Goal: Task Accomplishment & Management: Use online tool/utility

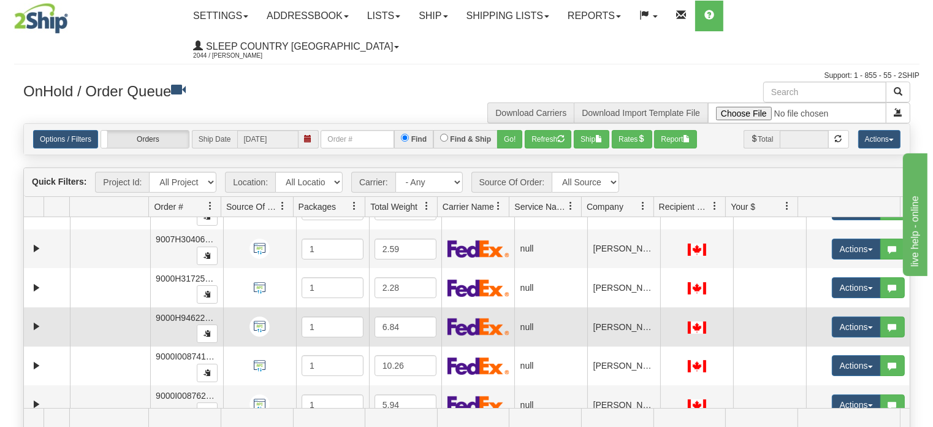
scroll to position [42, 0]
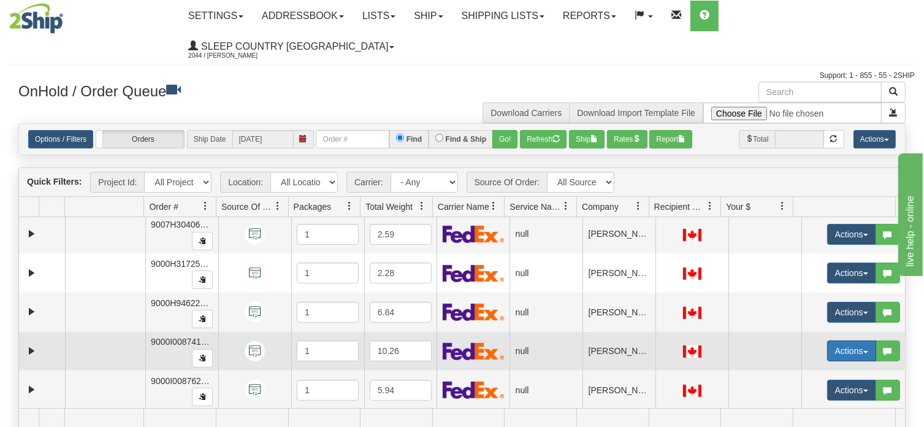
click at [857, 340] on button "Actions" at bounding box center [851, 350] width 49 height 21
click at [798, 369] on span "Open" at bounding box center [796, 374] width 29 height 10
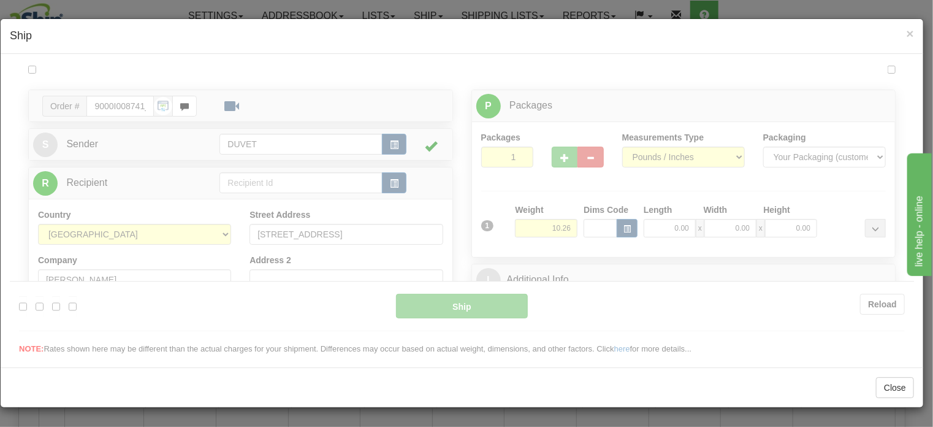
scroll to position [0, 0]
type input "16:40"
type input "16:00"
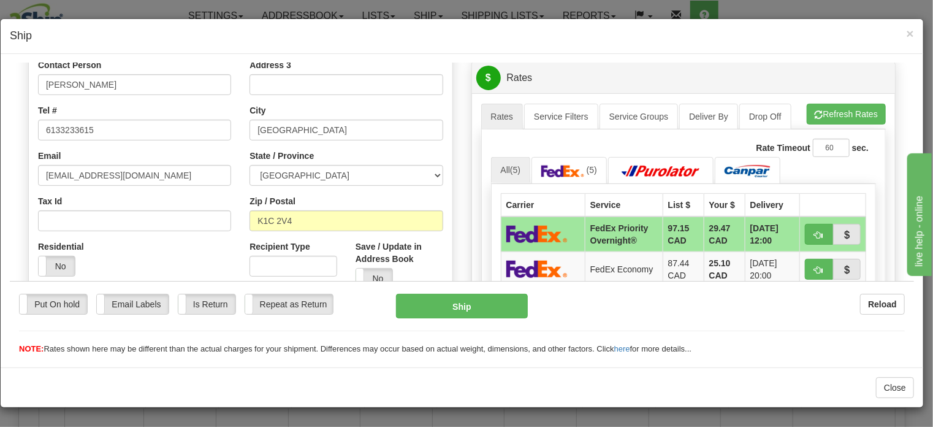
scroll to position [234, 0]
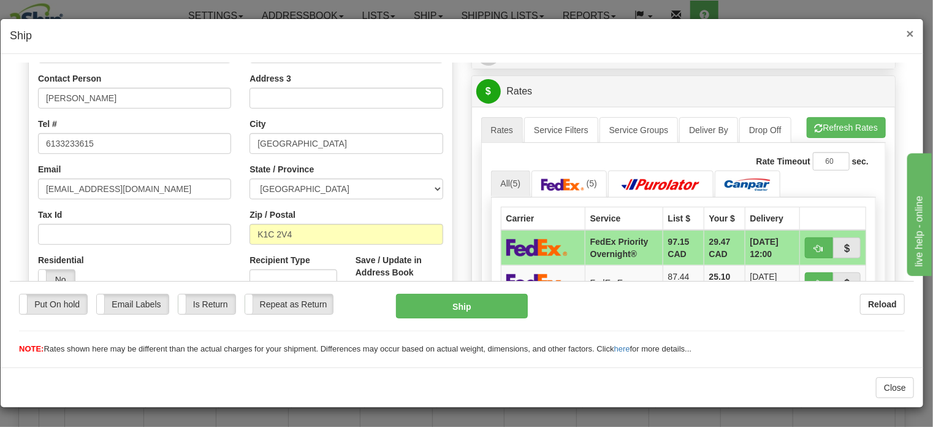
click at [910, 31] on span "×" at bounding box center [910, 33] width 7 height 14
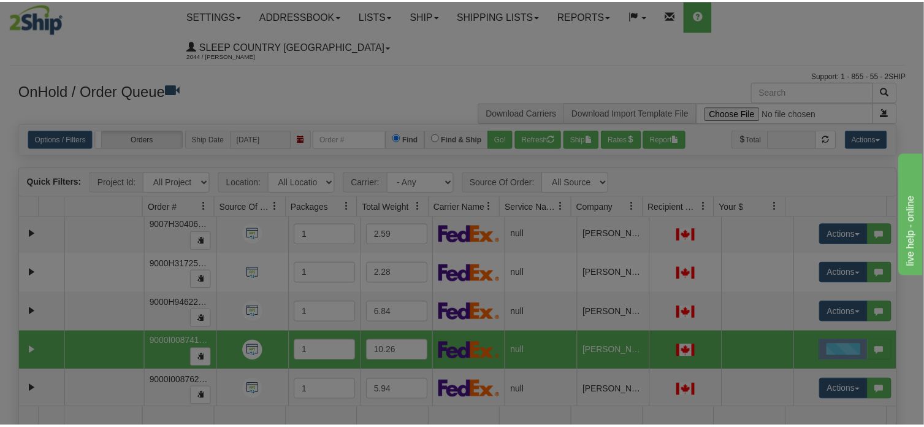
scroll to position [0, 0]
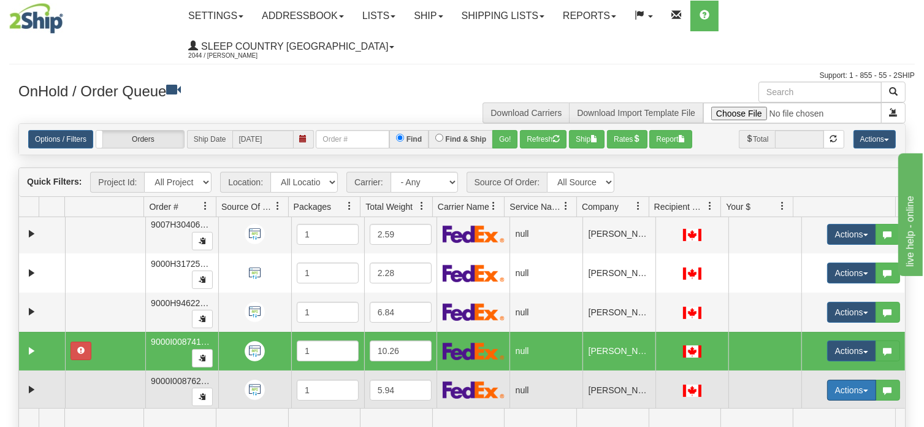
click at [863, 389] on span "button" at bounding box center [865, 390] width 5 height 2
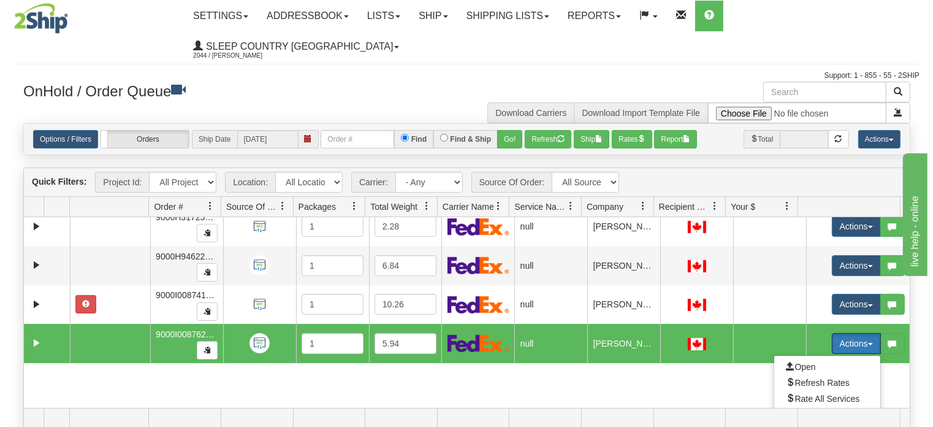
scroll to position [152, 0]
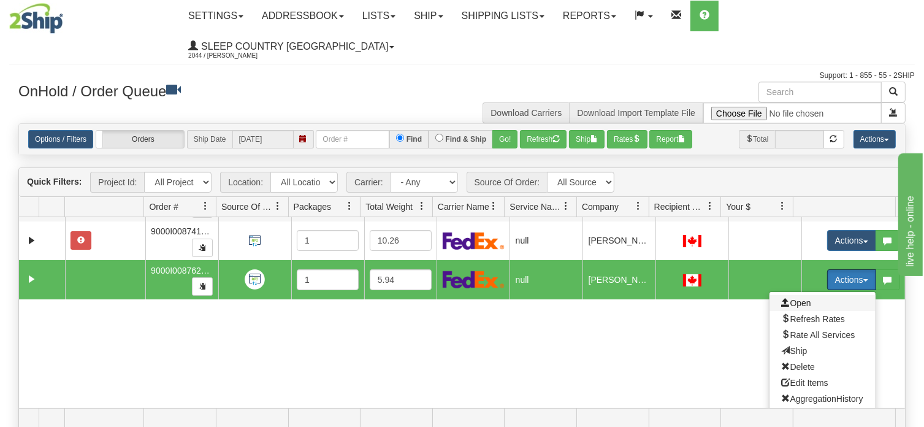
click at [792, 298] on span "Open" at bounding box center [796, 303] width 29 height 10
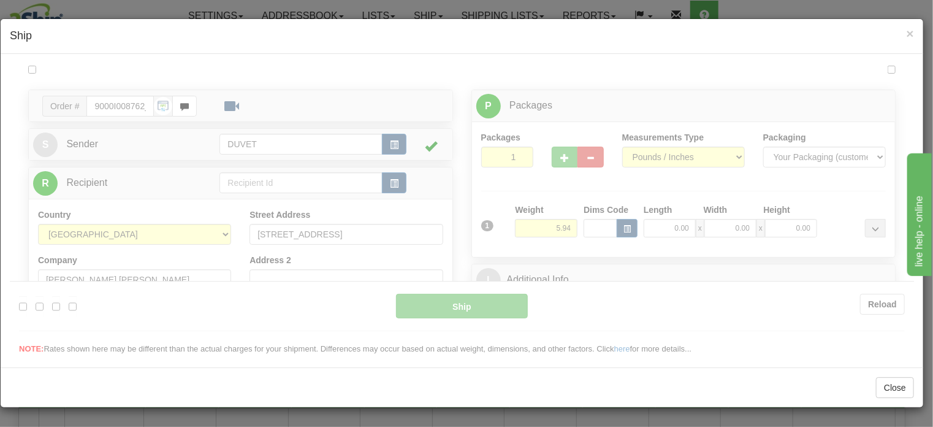
scroll to position [0, 0]
type input "16:40"
type input "16:00"
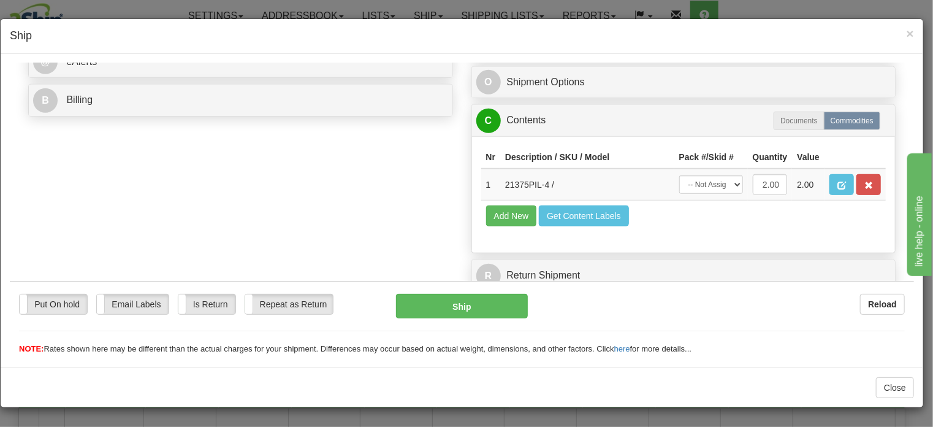
scroll to position [519, 0]
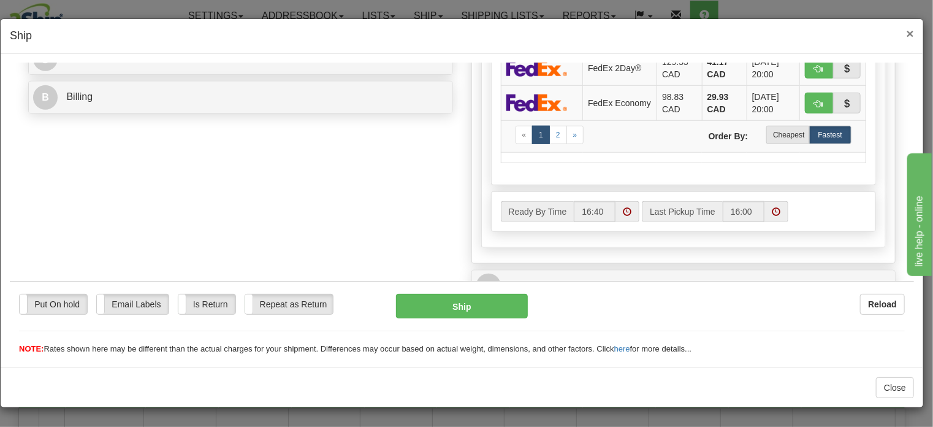
click at [907, 31] on span "×" at bounding box center [910, 33] width 7 height 14
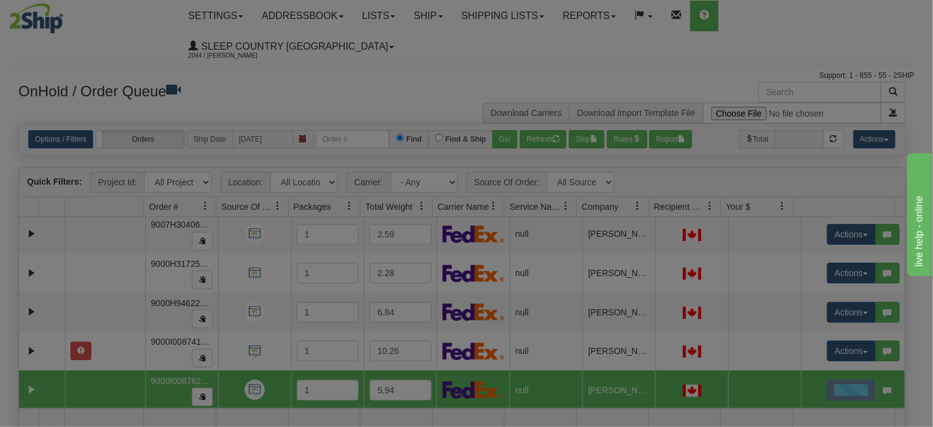
scroll to position [0, 0]
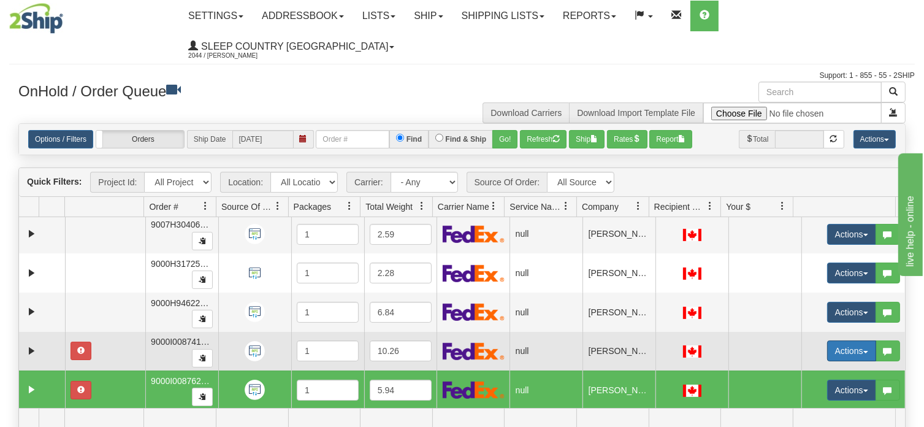
click at [863, 351] on span "button" at bounding box center [865, 352] width 5 height 2
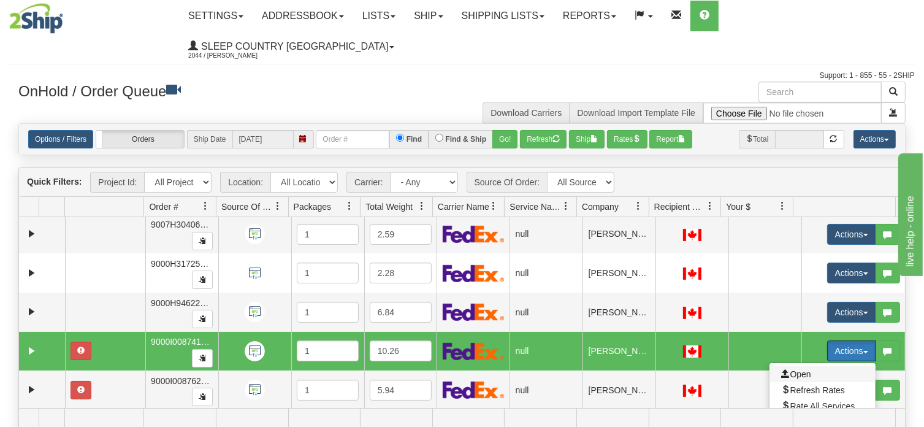
click at [798, 369] on span "Open" at bounding box center [796, 374] width 29 height 10
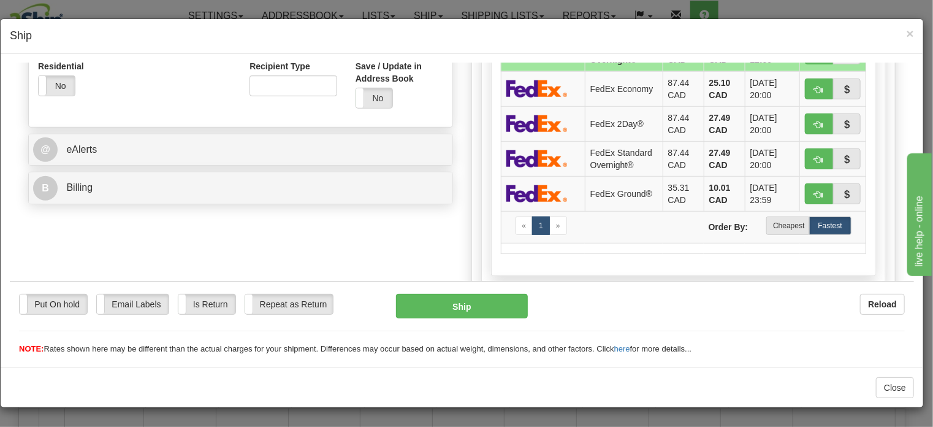
scroll to position [429, 0]
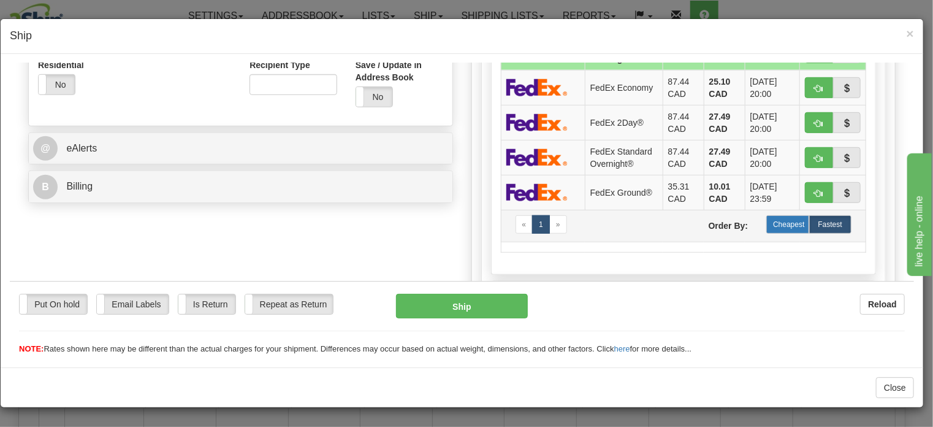
click at [778, 221] on label "Cheapest" at bounding box center [787, 224] width 42 height 18
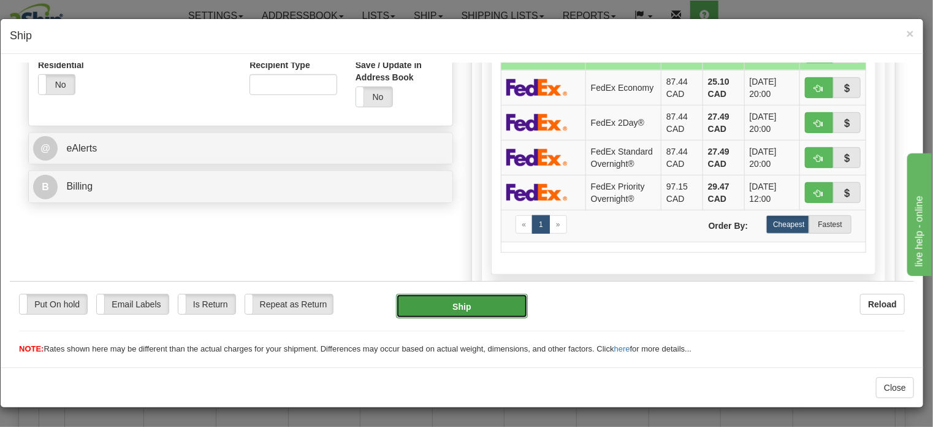
click at [469, 307] on button "Ship" at bounding box center [462, 305] width 132 height 25
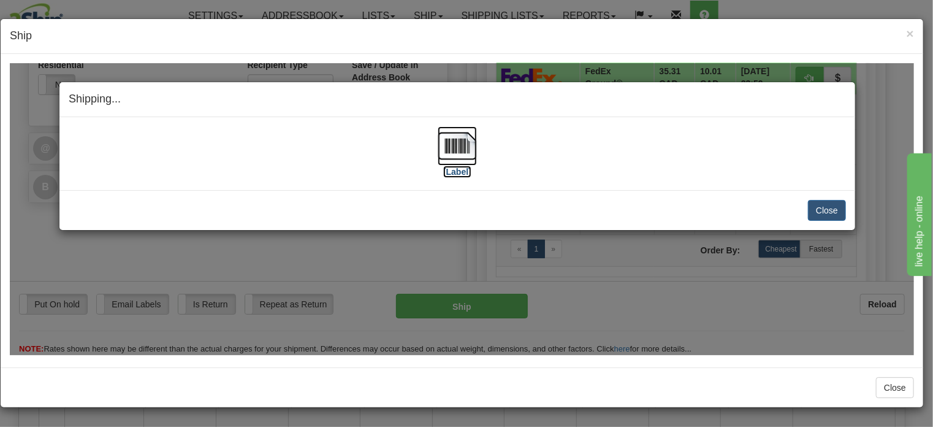
click at [457, 143] on img at bounding box center [457, 145] width 39 height 39
click at [833, 207] on button "Close" at bounding box center [827, 209] width 38 height 21
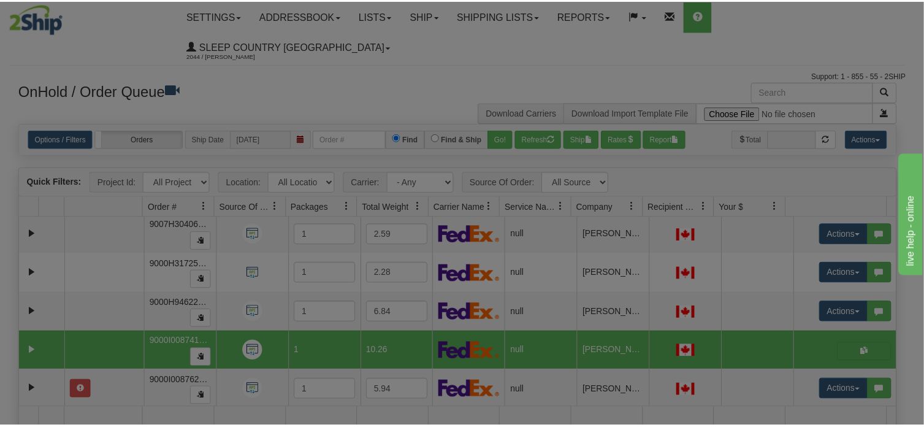
scroll to position [0, 0]
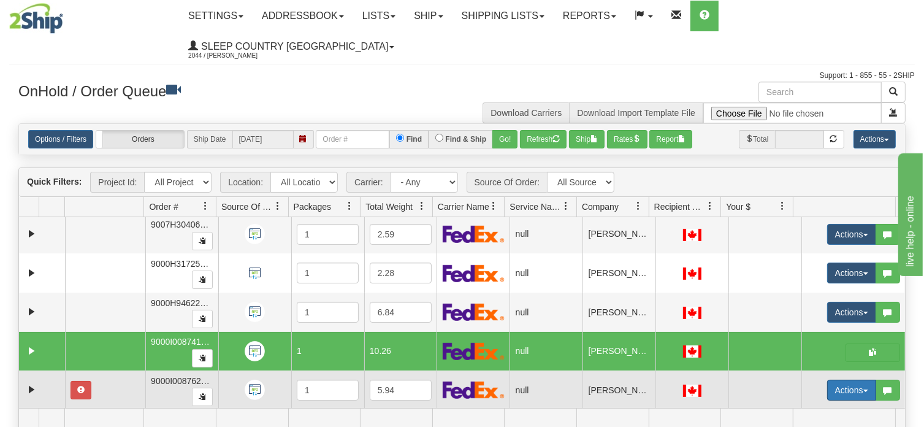
click at [856, 379] on button "Actions" at bounding box center [851, 389] width 49 height 21
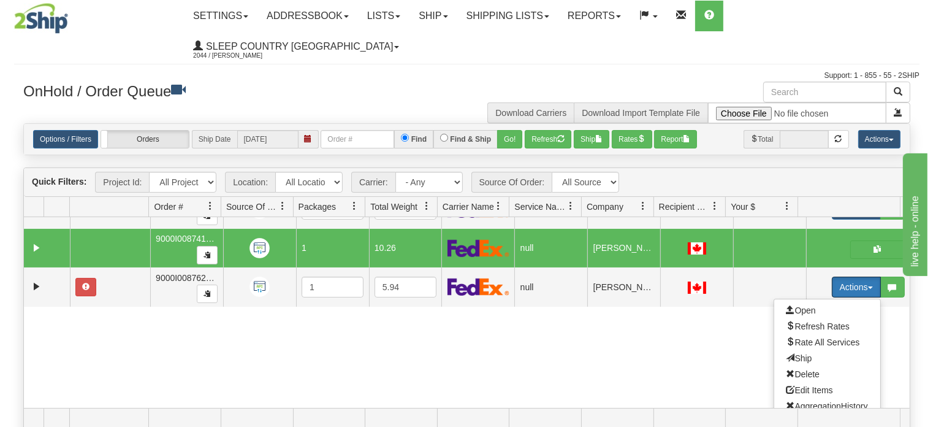
scroll to position [152, 0]
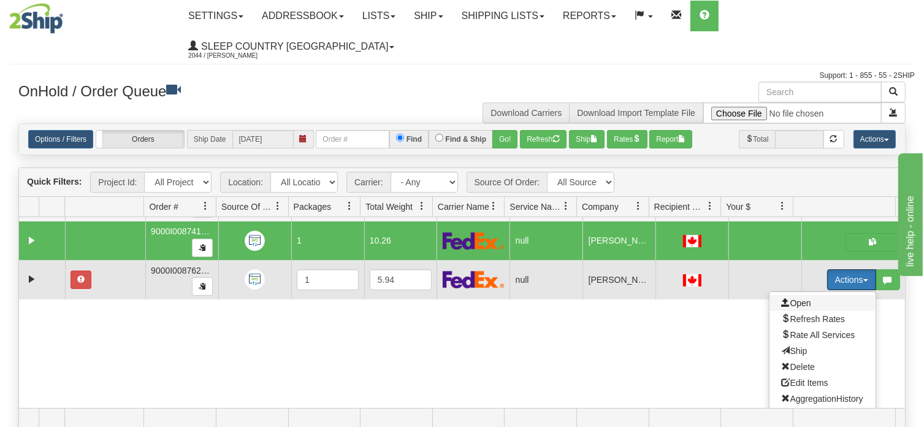
click at [797, 298] on span "Open" at bounding box center [796, 303] width 29 height 10
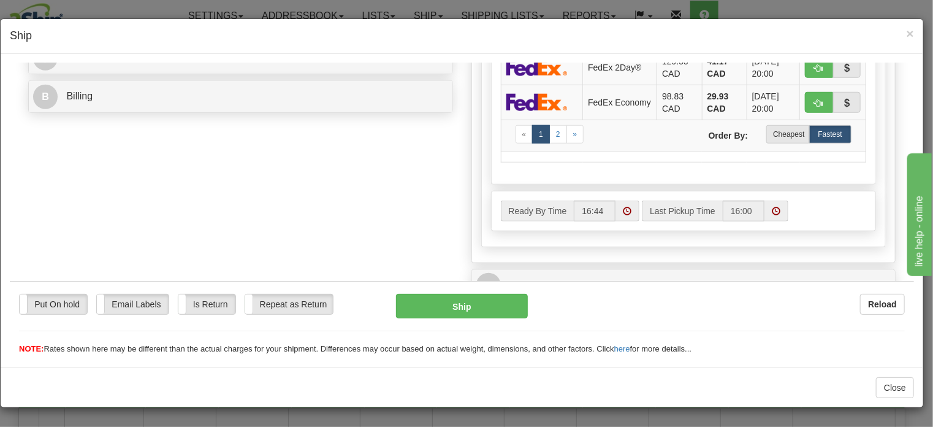
scroll to position [552, 0]
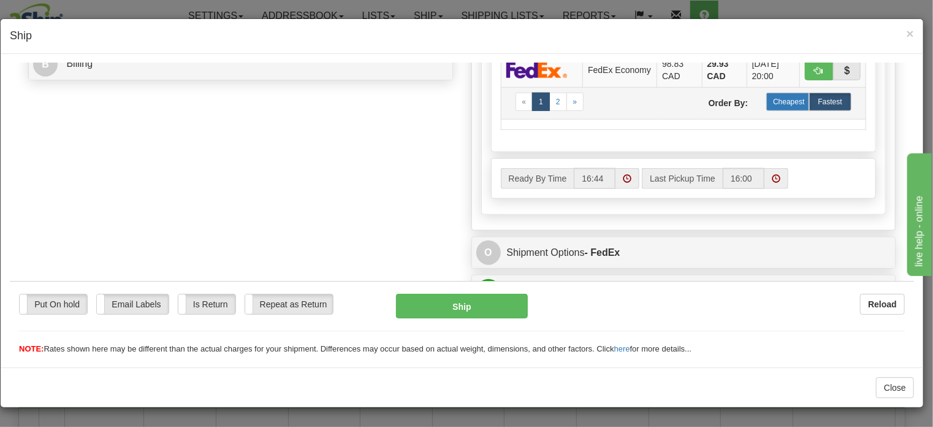
click at [782, 110] on label "Cheapest" at bounding box center [787, 101] width 42 height 18
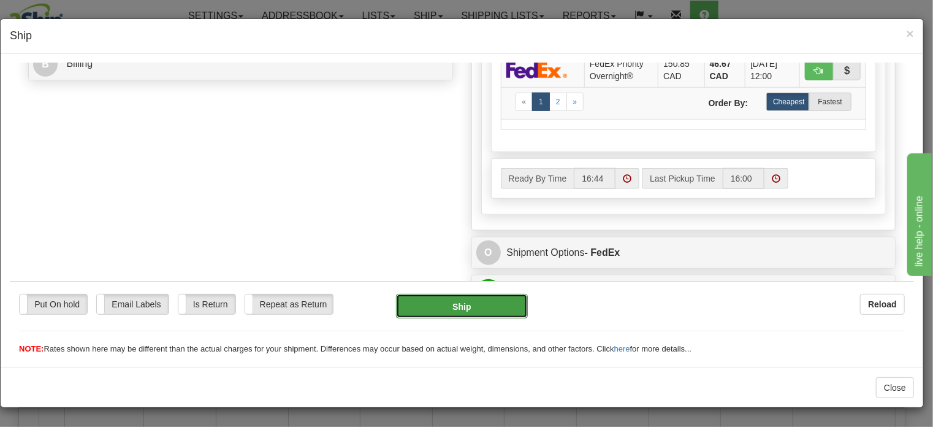
click at [452, 305] on button "Ship" at bounding box center [462, 305] width 132 height 25
type input "92"
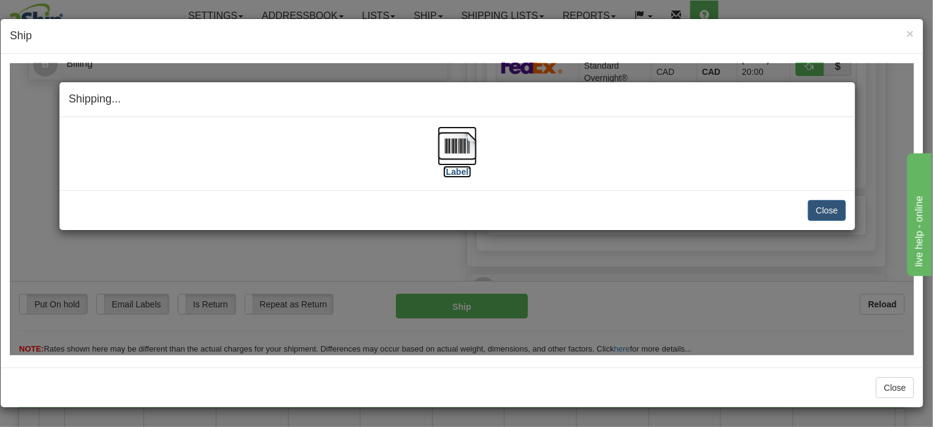
click at [457, 141] on img at bounding box center [457, 145] width 39 height 39
click at [831, 205] on button "Close" at bounding box center [827, 209] width 38 height 21
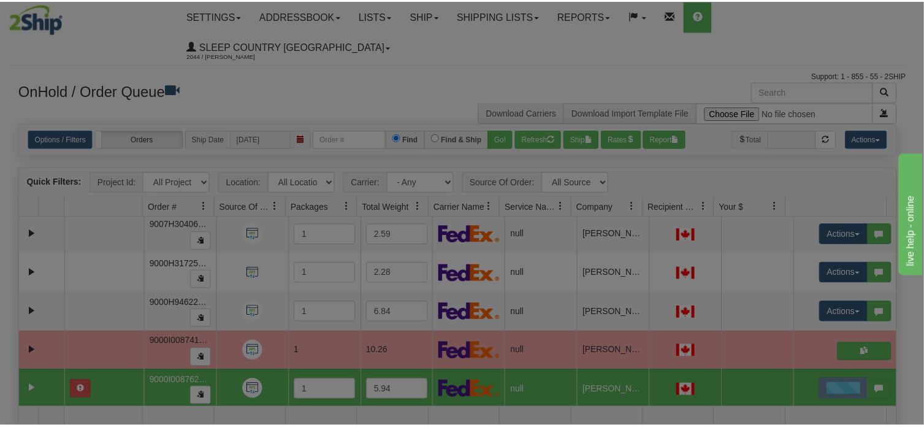
scroll to position [0, 0]
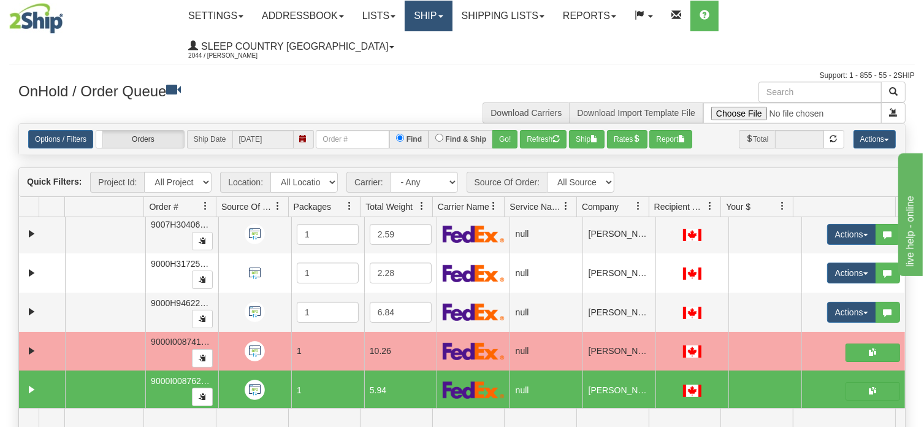
click at [452, 14] on link "Ship" at bounding box center [428, 16] width 47 height 31
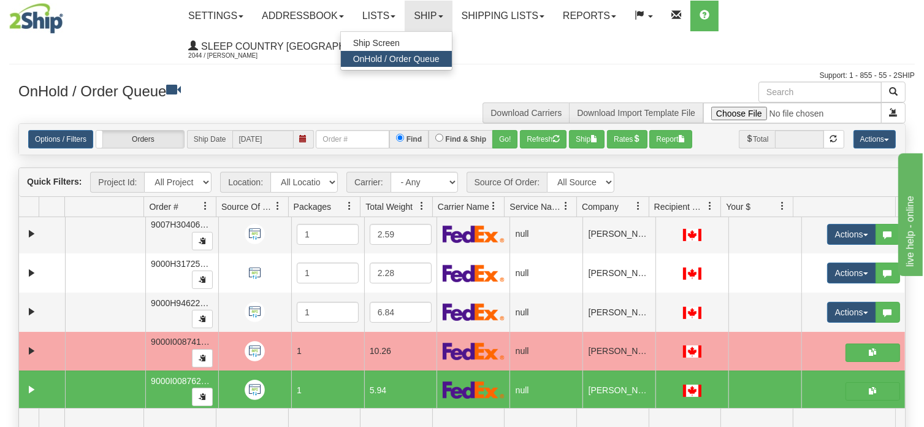
click at [440, 61] on span "OnHold / Order Queue" at bounding box center [396, 59] width 86 height 10
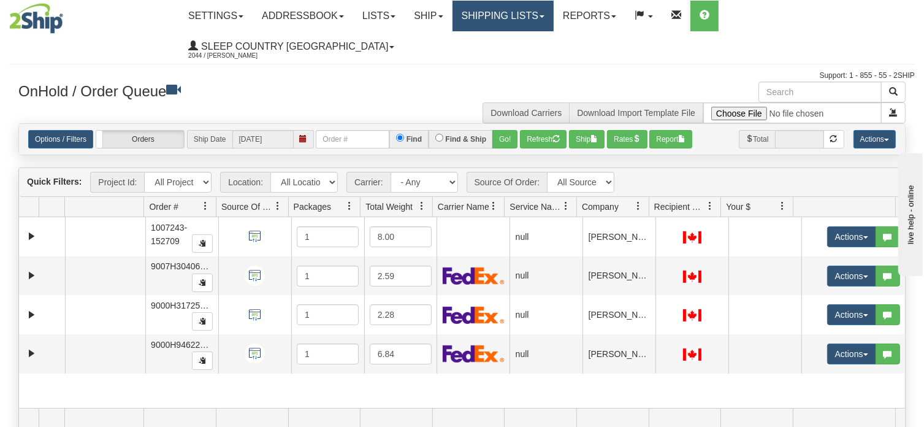
click at [554, 15] on link "Shipping lists" at bounding box center [502, 16] width 101 height 31
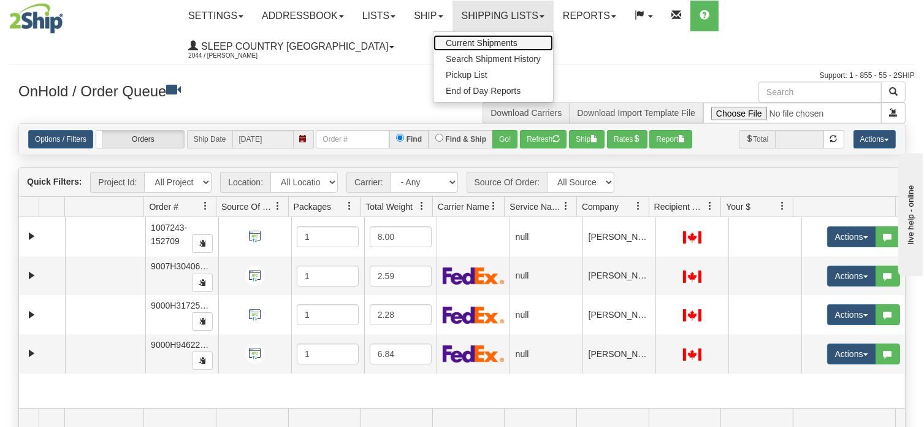
click at [517, 45] on span "Current Shipments" at bounding box center [482, 43] width 72 height 10
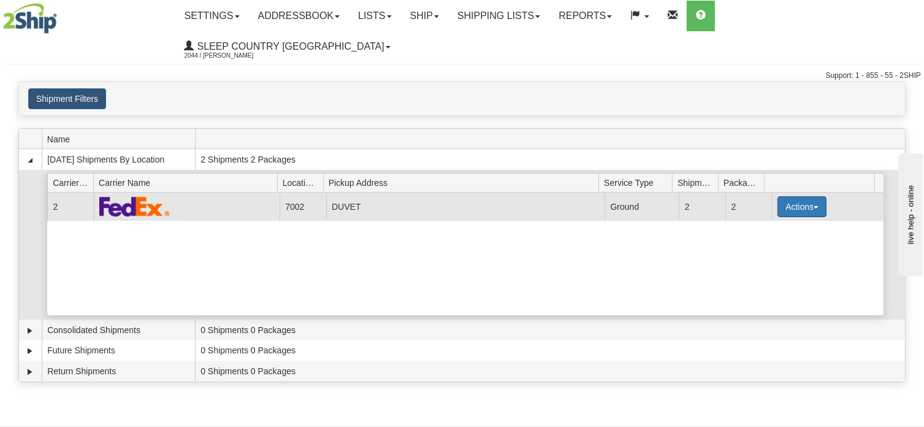
click at [809, 196] on button "Actions" at bounding box center [801, 206] width 49 height 21
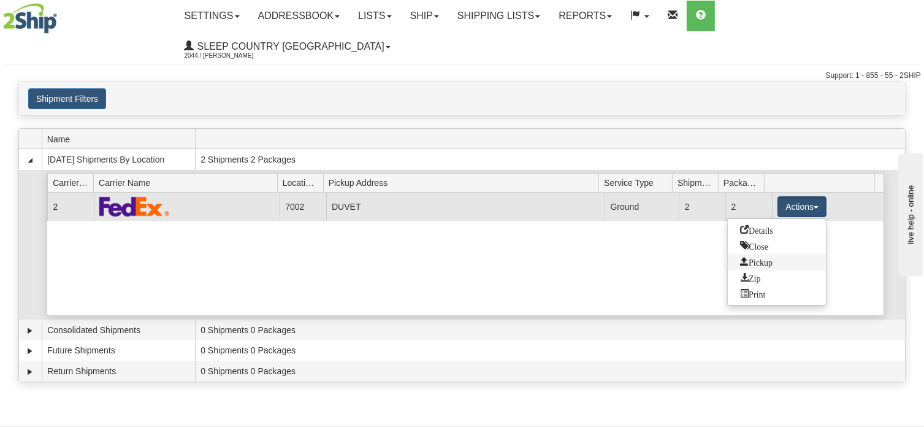
click at [772, 257] on span "Pickup" at bounding box center [756, 261] width 32 height 9
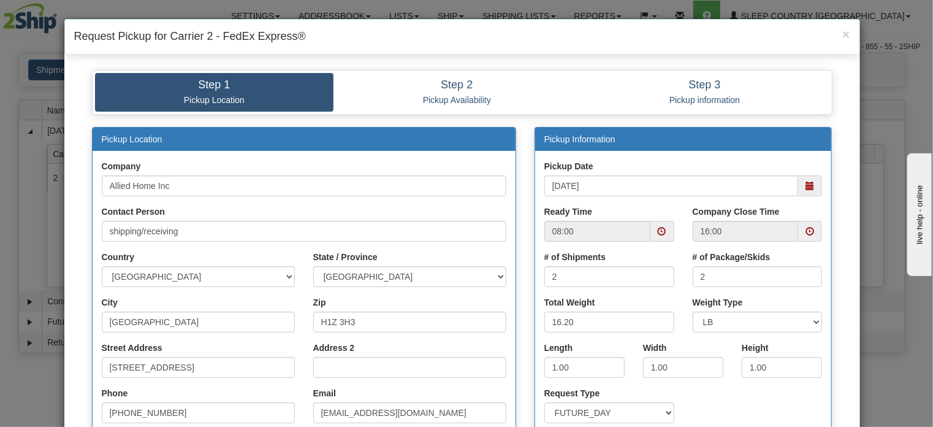
click at [806, 230] on span at bounding box center [810, 231] width 9 height 9
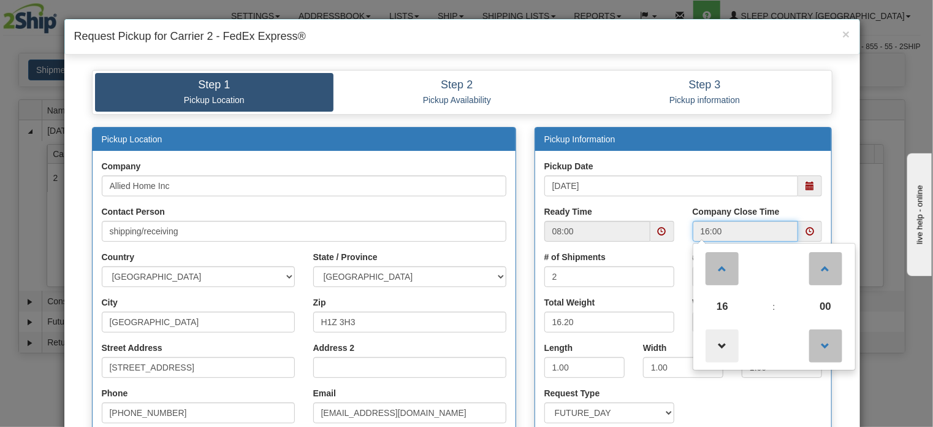
click at [719, 334] on span at bounding box center [722, 345] width 33 height 33
type input "15:00"
click at [633, 388] on div "Request Type SAME_DAY FUTURE_DAY" at bounding box center [609, 405] width 130 height 36
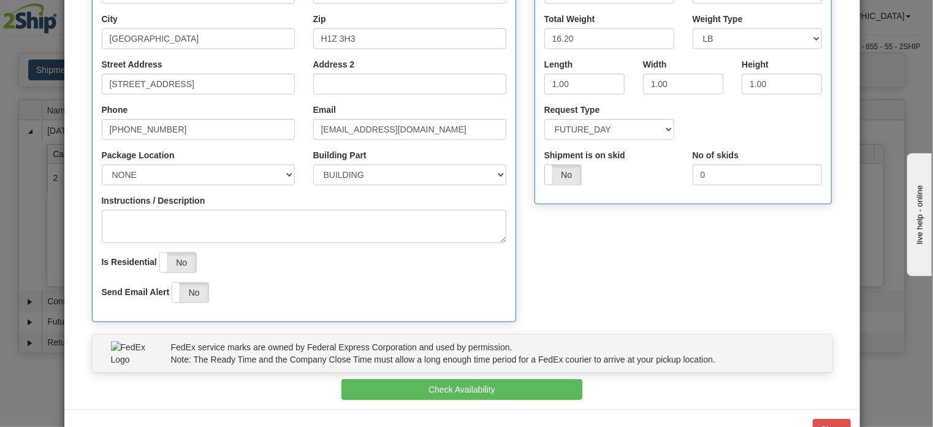
scroll to position [307, 0]
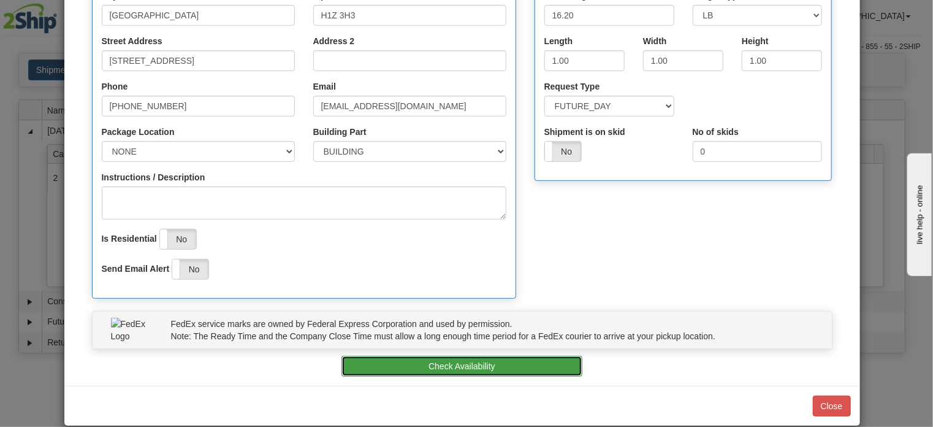
click at [471, 364] on button "Check Availability" at bounding box center [461, 366] width 241 height 21
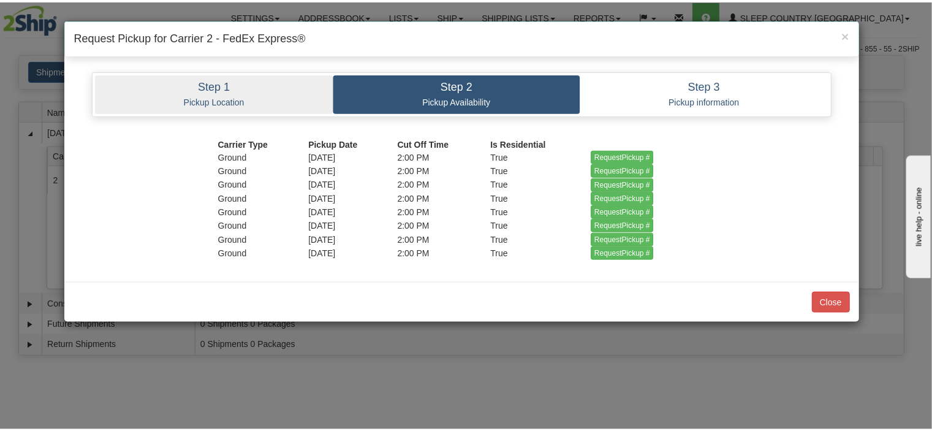
scroll to position [0, 0]
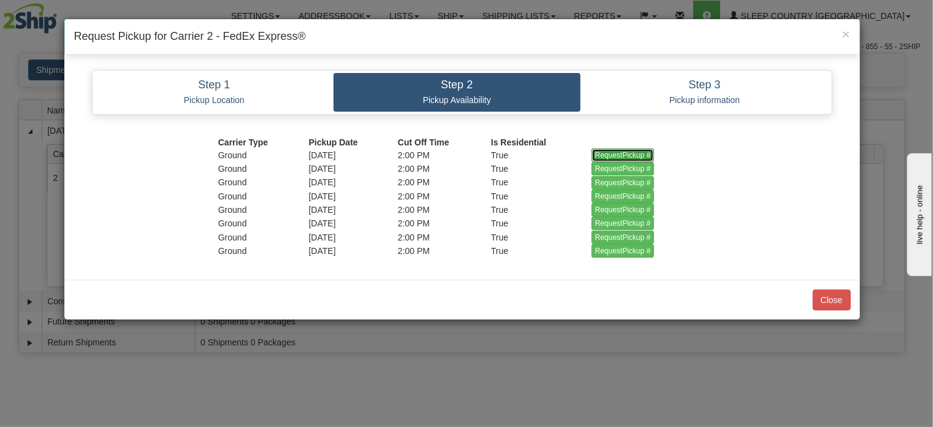
click at [635, 151] on input "RequestPickup #" at bounding box center [623, 154] width 63 height 13
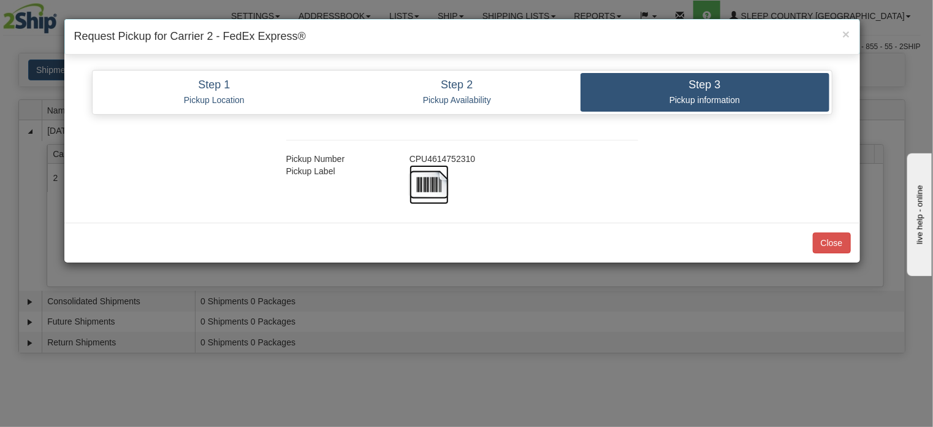
click at [429, 178] on img at bounding box center [429, 184] width 39 height 39
click at [835, 238] on button "Close" at bounding box center [832, 242] width 38 height 21
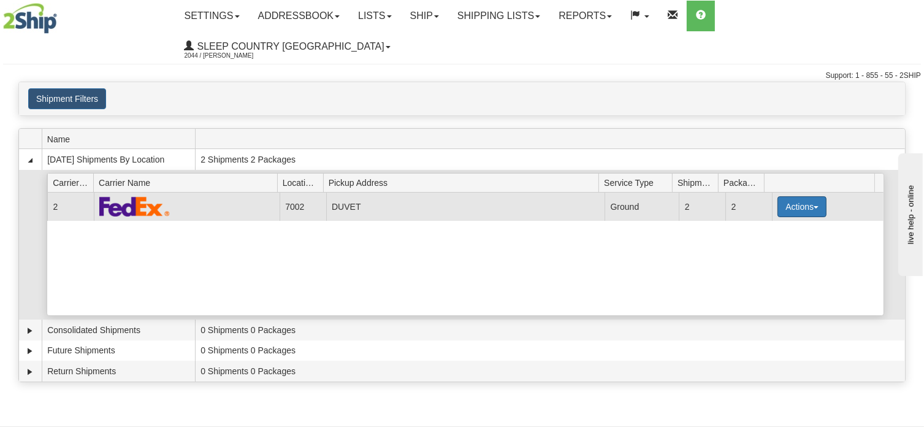
click at [809, 196] on button "Actions" at bounding box center [801, 206] width 49 height 21
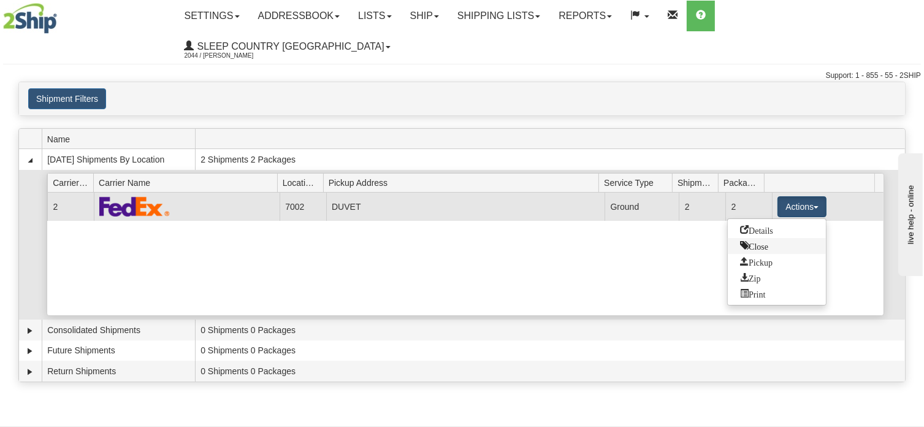
click at [766, 241] on span "Close" at bounding box center [754, 245] width 28 height 9
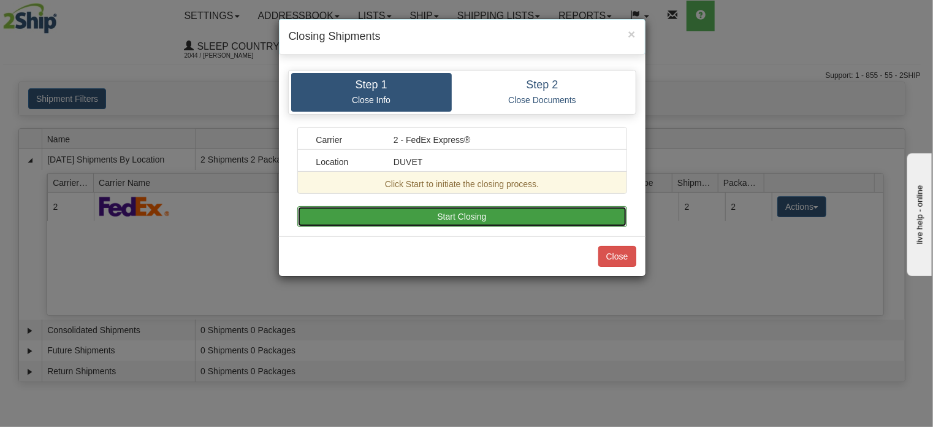
click at [452, 213] on button "Start Closing" at bounding box center [462, 216] width 330 height 21
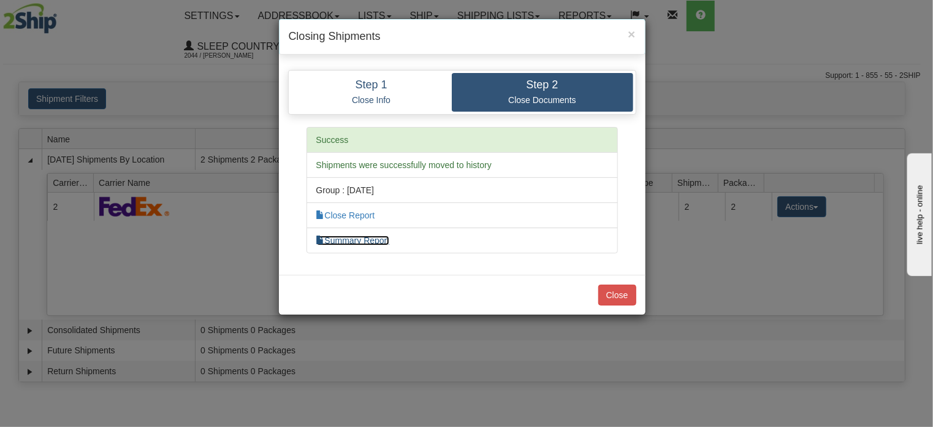
click at [345, 240] on link "Summary Report" at bounding box center [353, 240] width 74 height 10
click at [356, 212] on link "Close Report" at bounding box center [345, 215] width 59 height 10
click at [612, 294] on button "Close" at bounding box center [617, 294] width 38 height 21
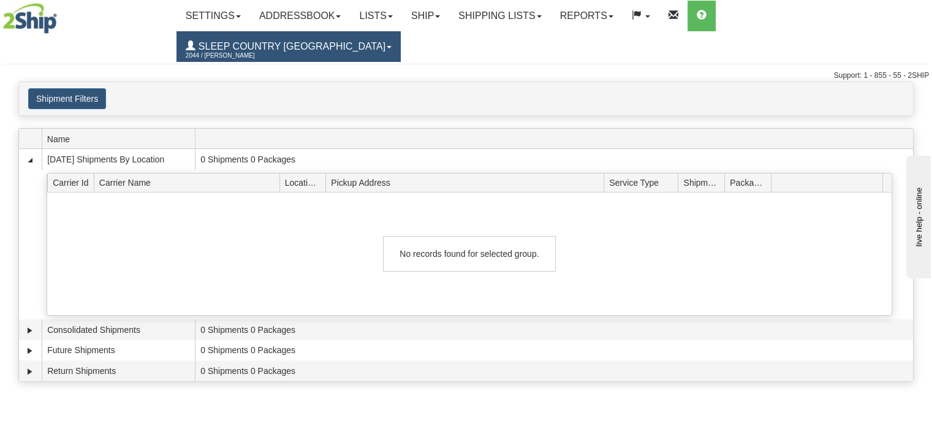
click at [386, 41] on span "Sleep Country [GEOGRAPHIC_DATA]" at bounding box center [291, 46] width 190 height 10
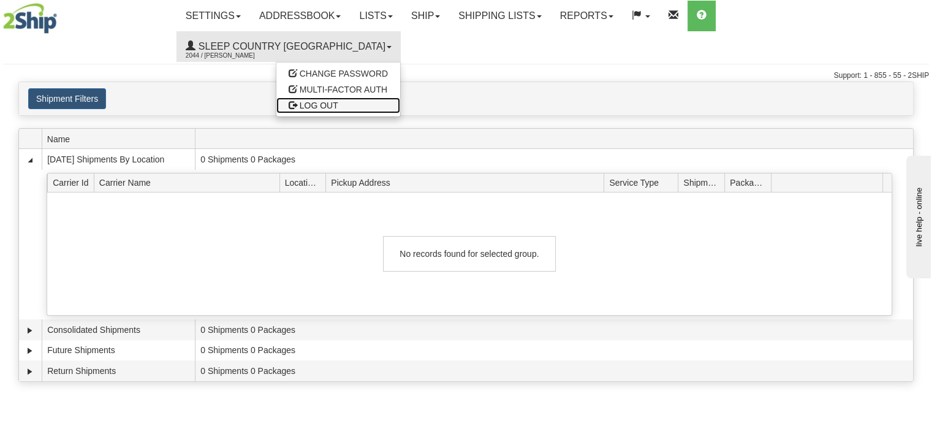
click at [338, 101] on span "LOG OUT" at bounding box center [319, 106] width 39 height 10
